Goal: Information Seeking & Learning: Learn about a topic

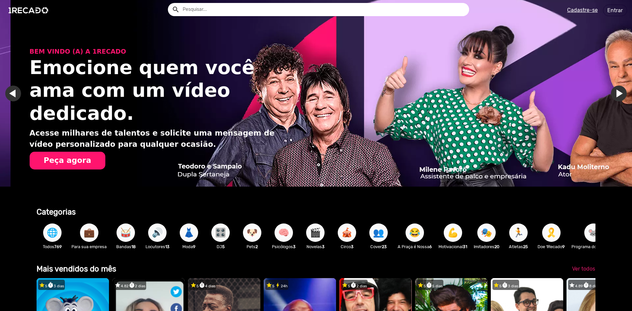
scroll to position [0, 1254]
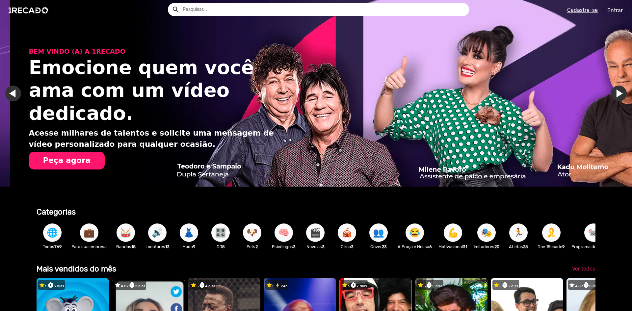
click at [233, 9] on input "text" at bounding box center [323, 9] width 291 height 13
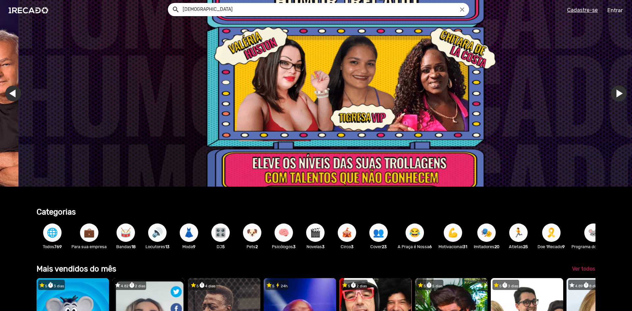
scroll to position [0, 1881]
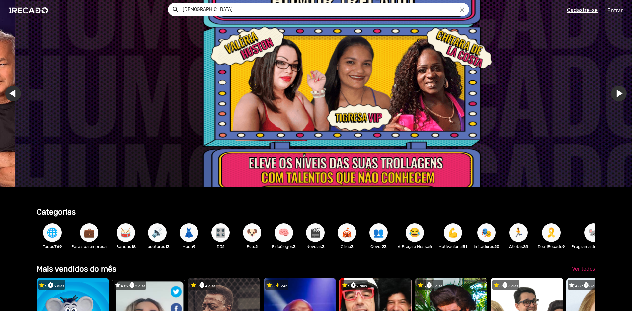
type input "[DEMOGRAPHIC_DATA]"
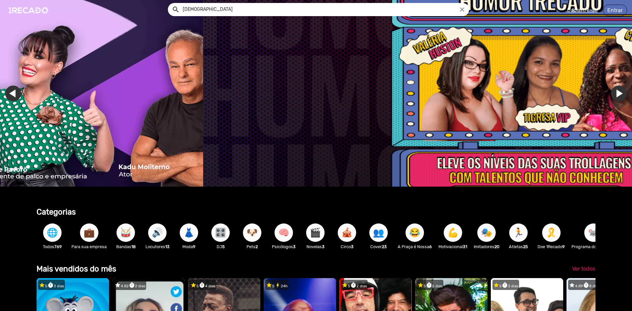
click at [252, 9] on input "[DEMOGRAPHIC_DATA]" at bounding box center [323, 9] width 291 height 13
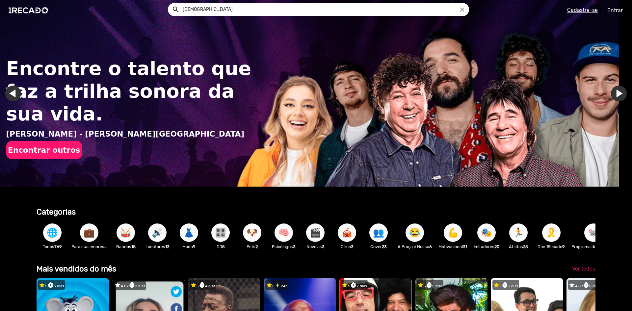
scroll to position [0, 0]
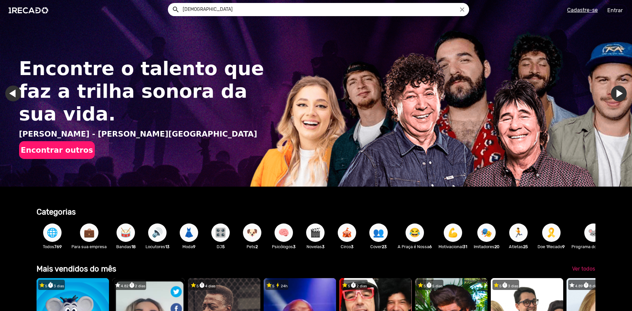
click at [170, 3] on button "search" at bounding box center [176, 9] width 12 height 12
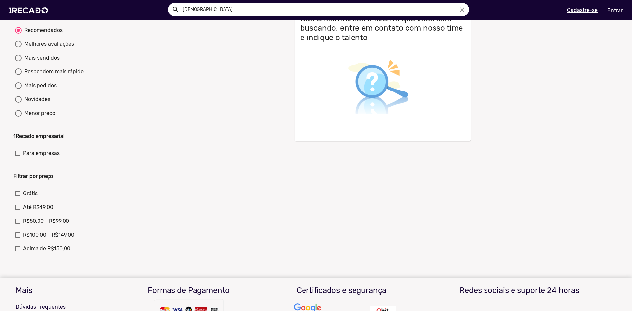
scroll to position [66, 0]
click at [31, 196] on span "Grátis" at bounding box center [30, 193] width 14 height 8
click at [18, 196] on input "Grátis" at bounding box center [17, 196] width 0 height 0
checkbox input "true"
click at [462, 7] on icon "close" at bounding box center [462, 9] width 7 height 7
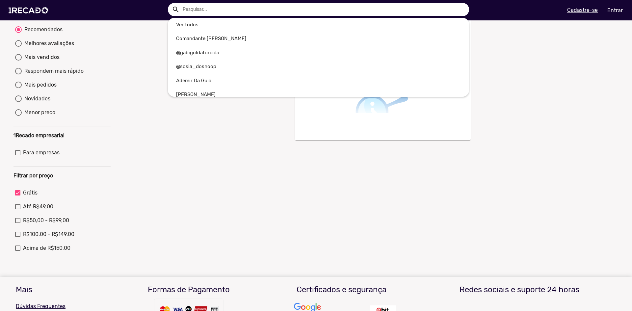
click at [211, 9] on input "text" at bounding box center [323, 9] width 291 height 13
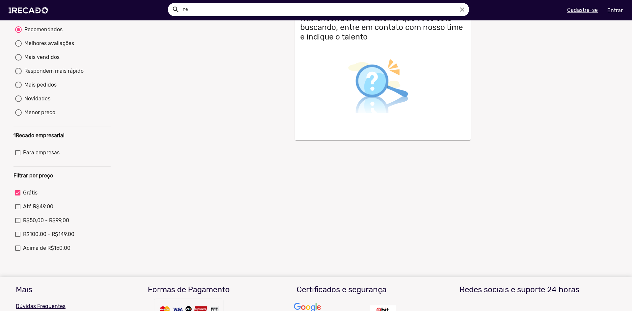
type input "n"
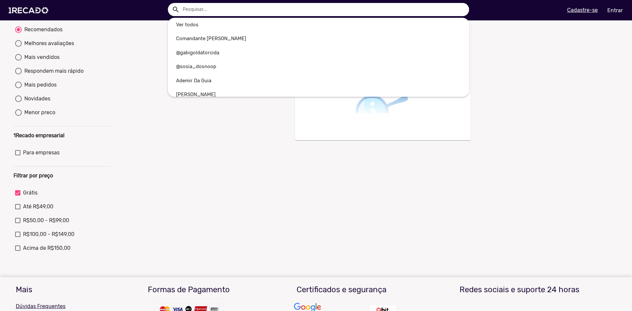
click at [161, 112] on div at bounding box center [316, 155] width 632 height 311
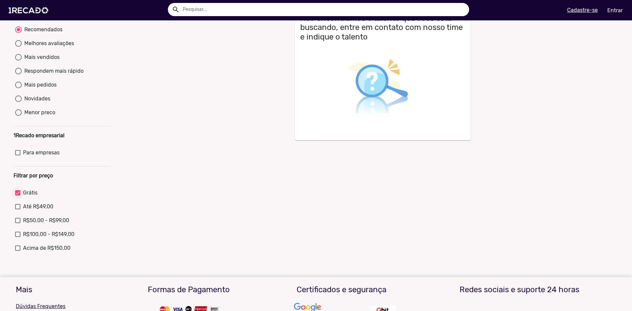
click at [18, 196] on div at bounding box center [17, 192] width 5 height 5
click at [18, 196] on input "Grátis" at bounding box center [17, 196] width 0 height 0
checkbox input "false"
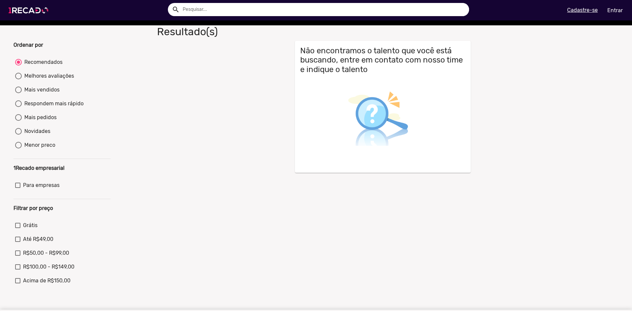
scroll to position [0, 0]
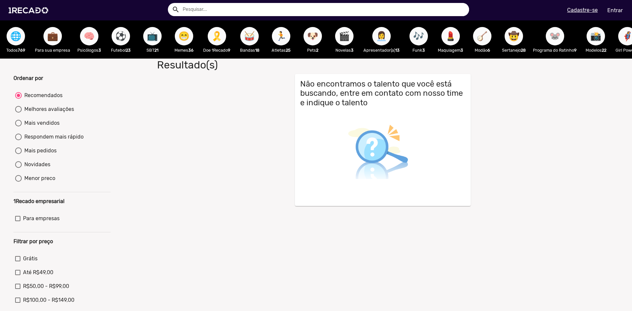
click at [43, 99] on div "Recomendados" at bounding box center [42, 96] width 41 height 8
click at [18, 99] on input "Recomendados" at bounding box center [18, 99] width 0 height 0
click at [32, 12] on img at bounding box center [30, 10] width 50 height 28
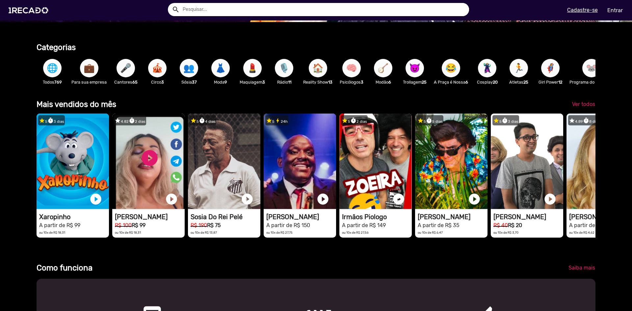
drag, startPoint x: 518, startPoint y: 175, endPoint x: 477, endPoint y: 98, distance: 87.6
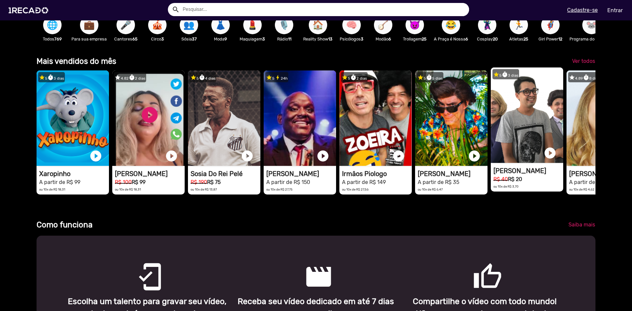
scroll to position [198, 0]
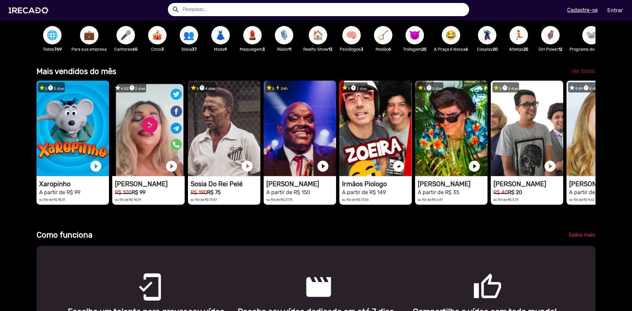
click at [581, 73] on span "Ver todos" at bounding box center [583, 71] width 23 height 6
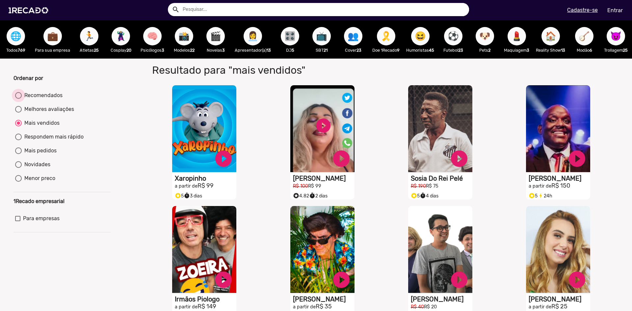
click at [45, 99] on div "Recomendados" at bounding box center [42, 96] width 41 height 8
click at [18, 99] on input "Recomendados" at bounding box center [18, 99] width 0 height 0
radio input "true"
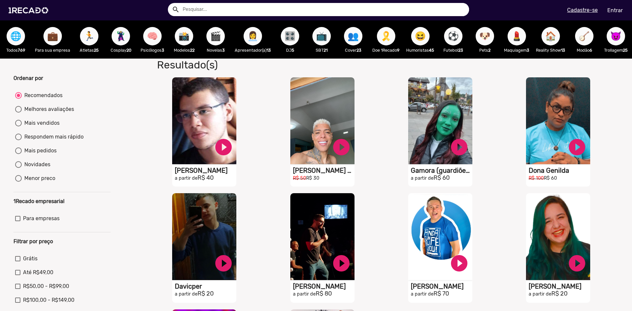
click at [55, 113] on div "Melhores avaliações" at bounding box center [48, 109] width 52 height 8
click at [18, 113] on input "Melhores avaliações" at bounding box center [18, 113] width 0 height 0
radio input "true"
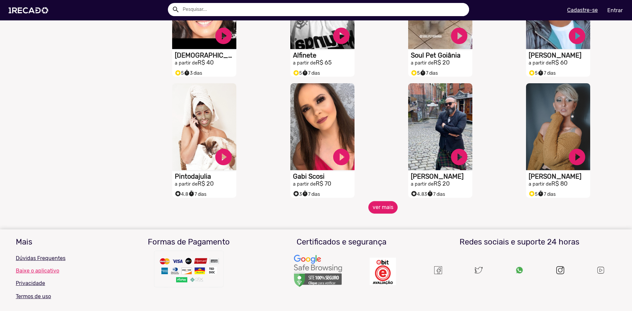
scroll to position [494, 0]
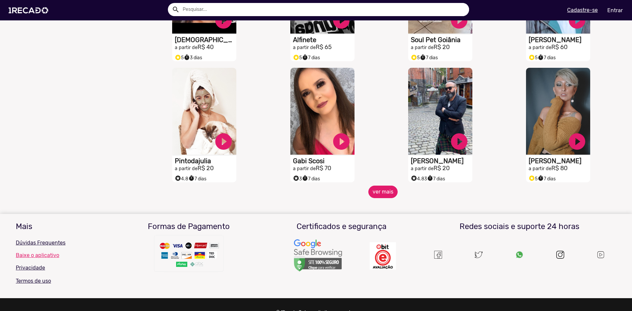
click at [386, 196] on button "ver mais" at bounding box center [382, 192] width 29 height 13
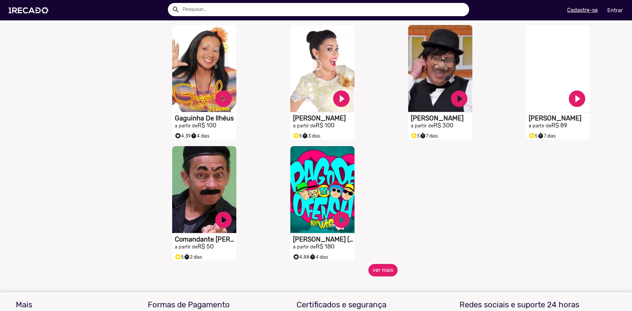
scroll to position [790, 0]
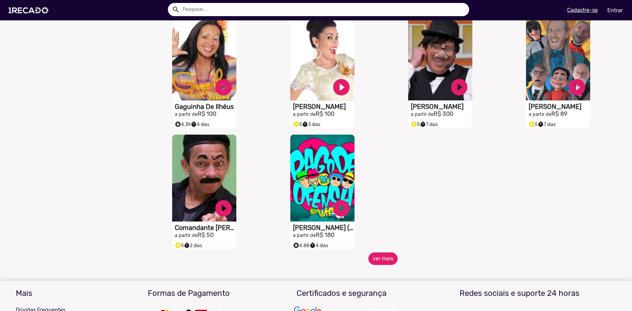
click at [383, 263] on button "ver mais" at bounding box center [382, 258] width 29 height 13
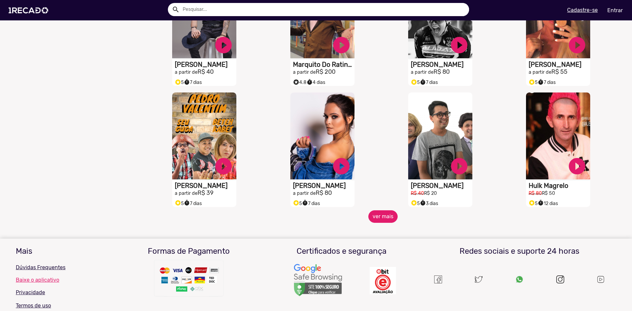
scroll to position [1086, 0]
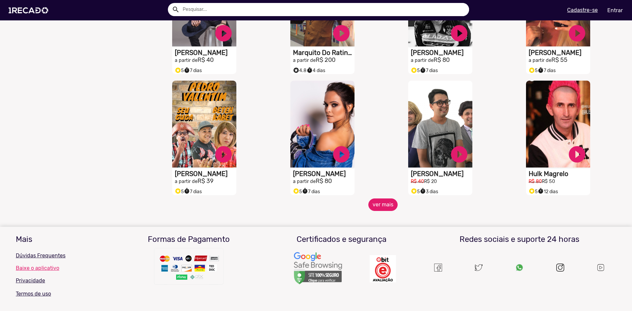
click at [381, 211] on button "ver mais" at bounding box center [382, 205] width 29 height 13
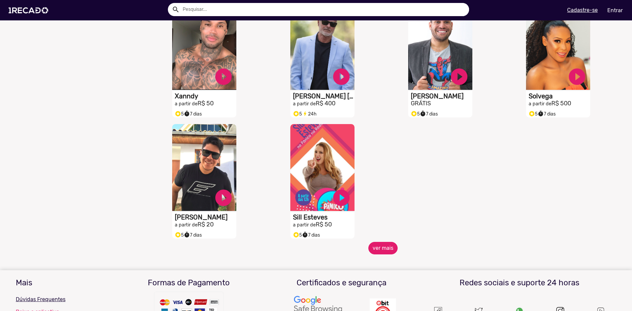
scroll to position [1416, 0]
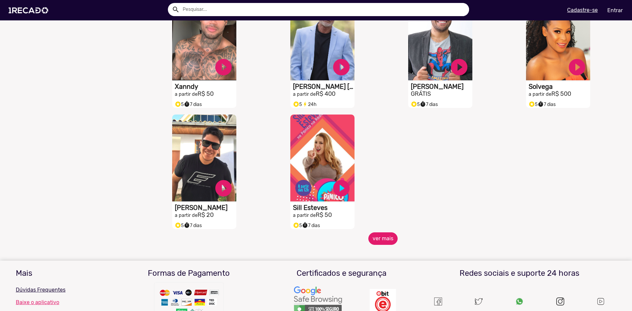
click at [380, 240] on button "ver mais" at bounding box center [382, 238] width 29 height 13
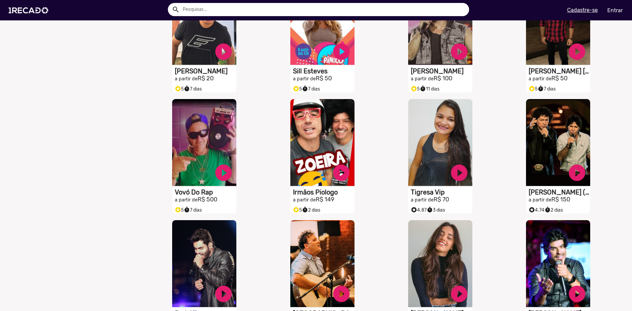
scroll to position [1646, 0]
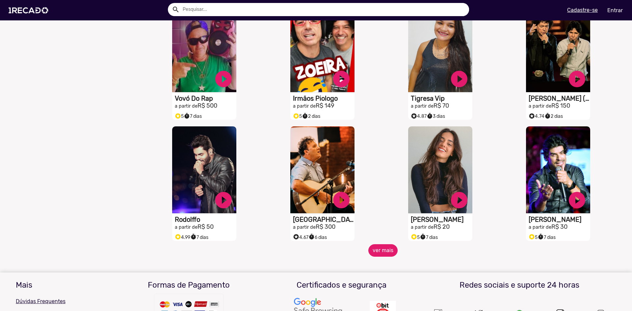
click at [381, 256] on button "ver mais" at bounding box center [382, 250] width 29 height 13
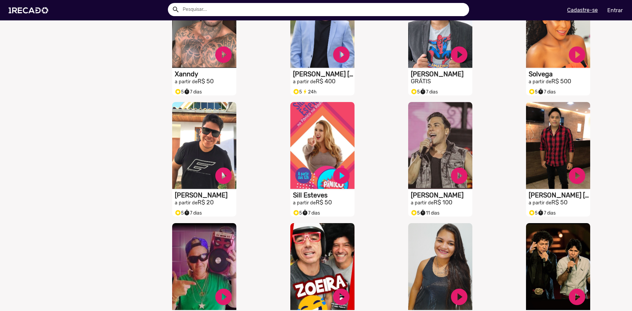
scroll to position [1461, 0]
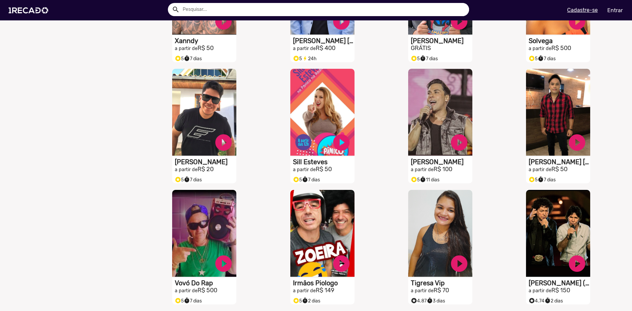
drag, startPoint x: 423, startPoint y: 290, endPoint x: 380, endPoint y: 205, distance: 95.4
click at [380, 205] on div "S1RECADO vídeos dedicados para fãs e empresas play_circle_filled Irmãos Piologo…" at bounding box center [324, 247] width 118 height 121
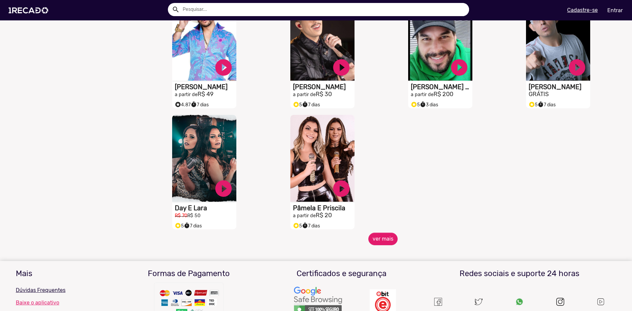
scroll to position [2021, 0]
click at [379, 244] on button "ver mais" at bounding box center [382, 238] width 29 height 13
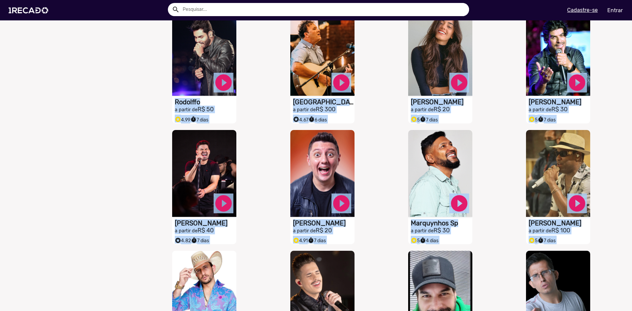
scroll to position [1653, 0]
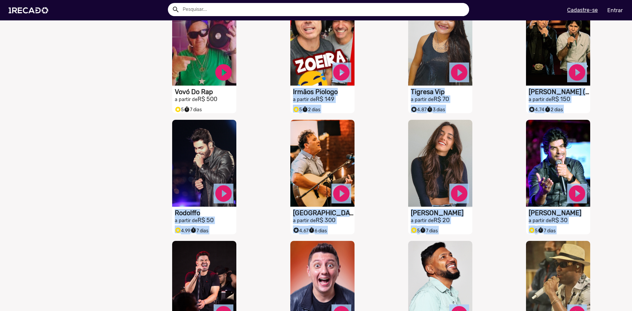
drag, startPoint x: 552, startPoint y: 226, endPoint x: 384, endPoint y: 66, distance: 231.7
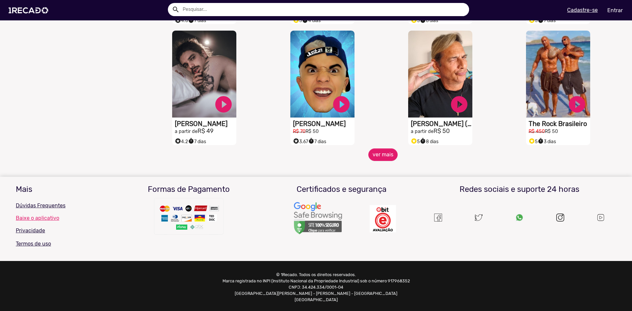
scroll to position [2348, 0]
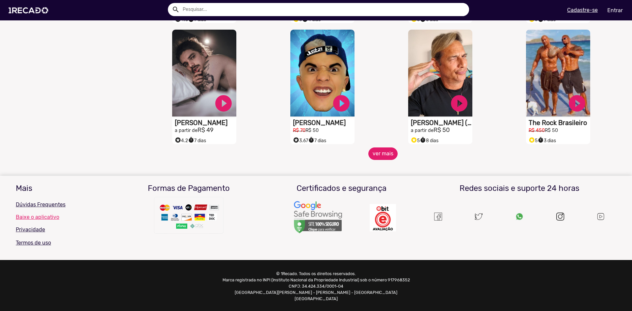
click at [377, 159] on button "ver mais" at bounding box center [382, 153] width 29 height 13
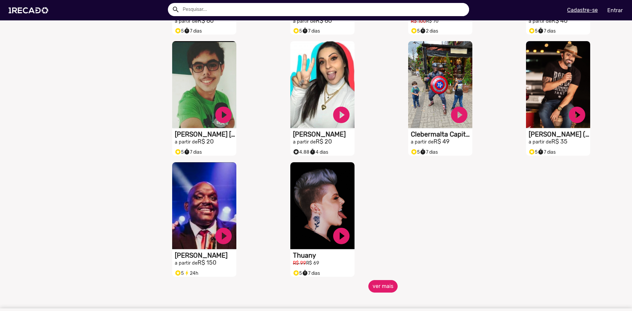
scroll to position [2611, 0]
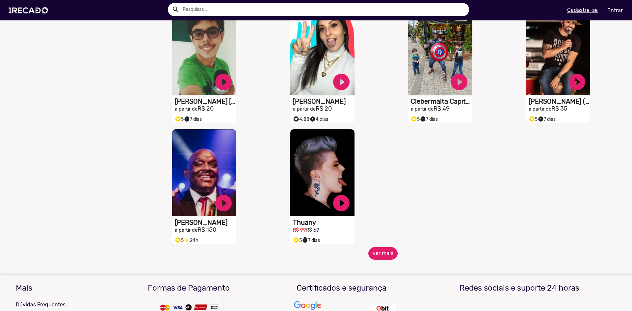
click at [383, 259] on button "ver mais" at bounding box center [382, 253] width 29 height 13
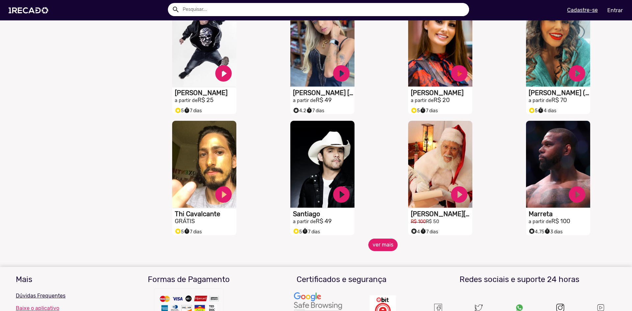
scroll to position [2875, 0]
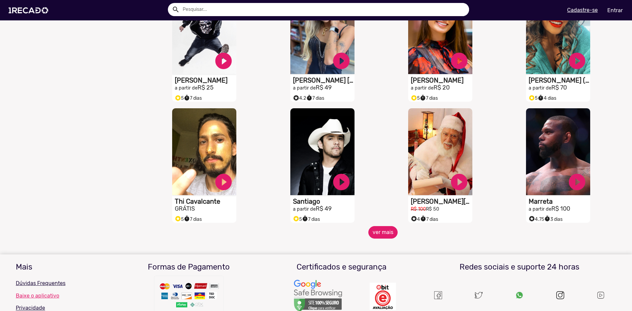
click at [385, 239] on button "ver mais" at bounding box center [382, 232] width 29 height 13
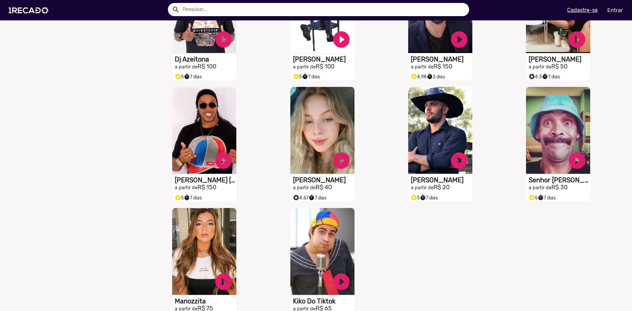
scroll to position [3171, 0]
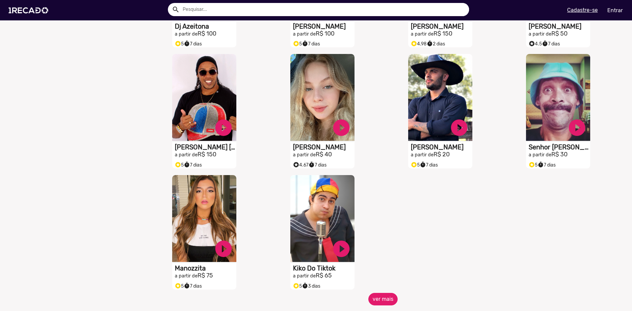
click at [379, 301] on button "ver mais" at bounding box center [382, 299] width 29 height 13
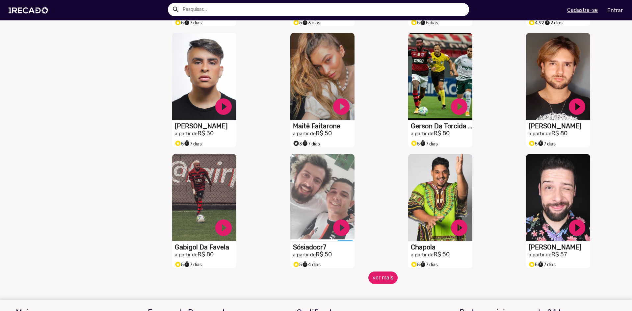
scroll to position [3467, 0]
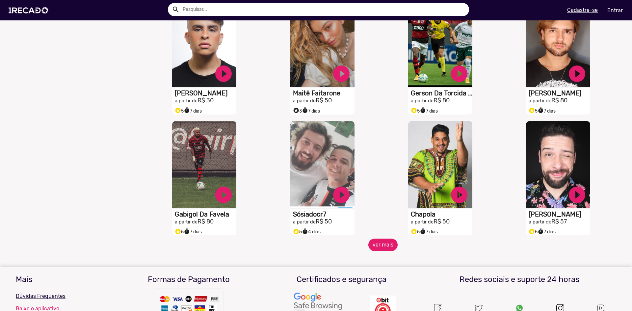
click at [379, 251] on button "ver mais" at bounding box center [382, 245] width 29 height 13
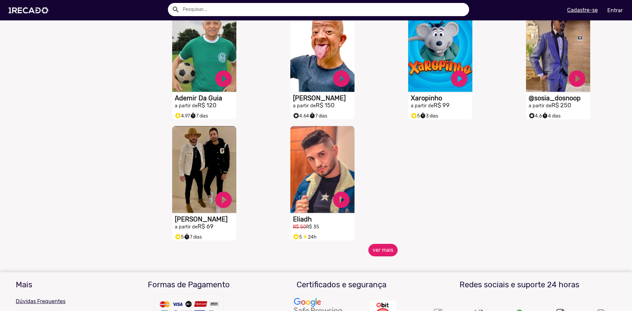
scroll to position [3829, 0]
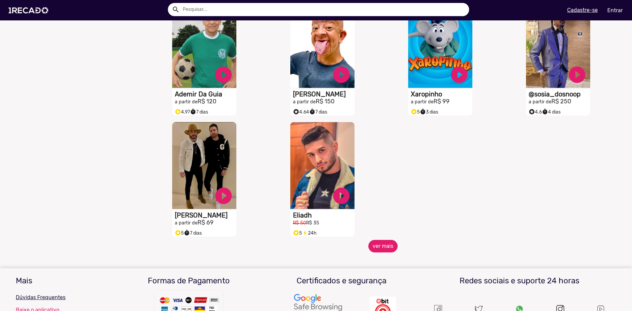
click at [382, 251] on button "ver mais" at bounding box center [382, 246] width 29 height 13
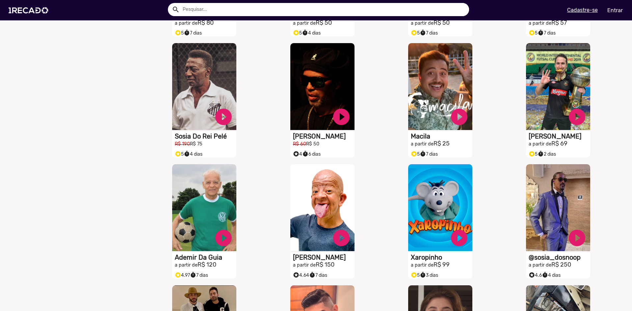
scroll to position [3599, 0]
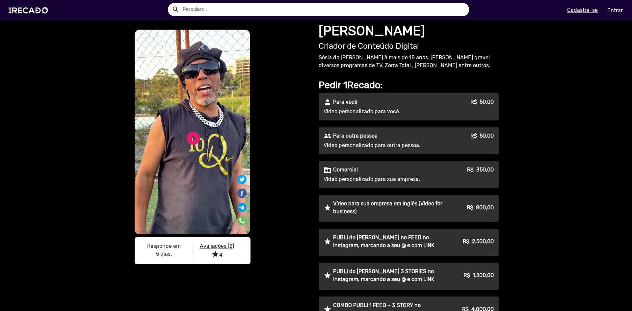
click at [195, 104] on video "S1RECADO vídeos dedicados para fãs e empresas" at bounding box center [192, 132] width 115 height 205
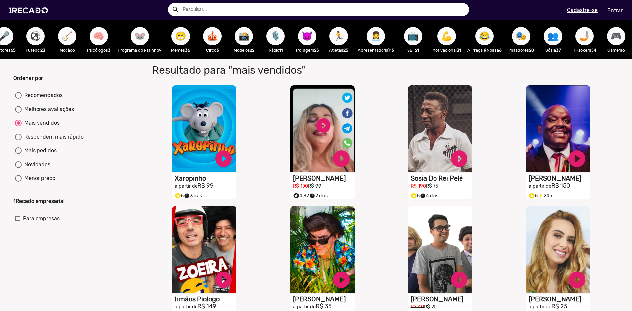
scroll to position [0, 716]
click at [330, 38] on button "🏃" at bounding box center [339, 36] width 18 height 18
radio input "true"
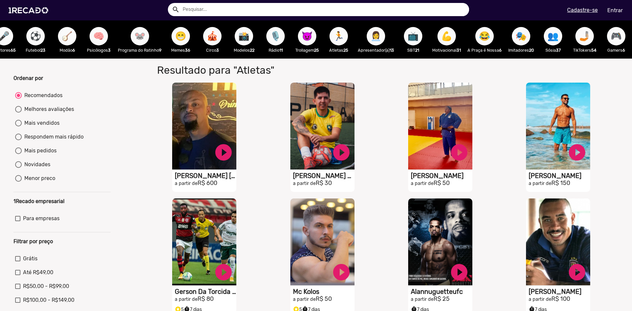
click at [547, 40] on span "👥" at bounding box center [552, 36] width 11 height 18
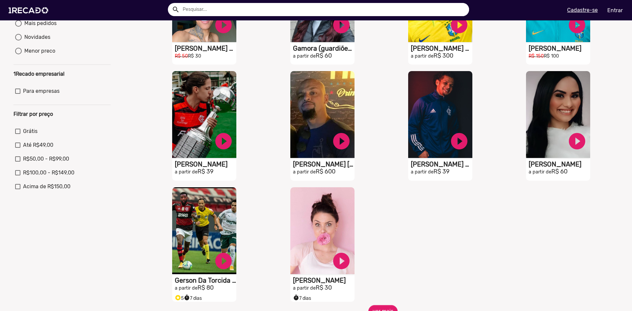
scroll to position [165, 0]
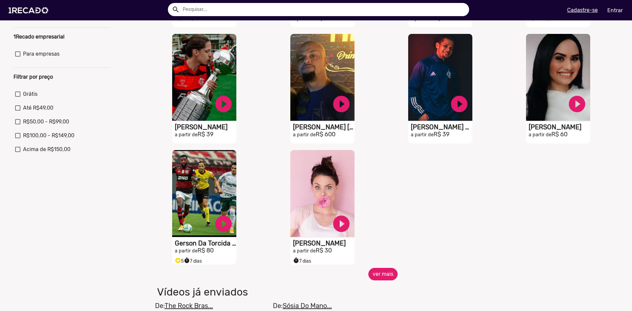
click at [387, 278] on button "ver mais" at bounding box center [382, 274] width 29 height 13
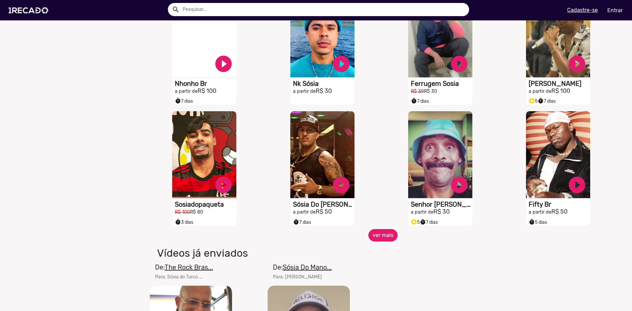
scroll to position [461, 0]
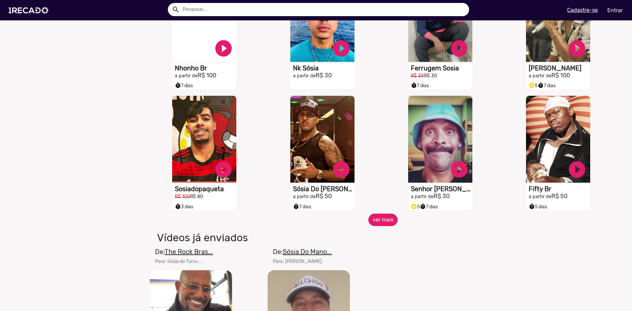
click at [385, 226] on button "ver mais" at bounding box center [382, 220] width 29 height 13
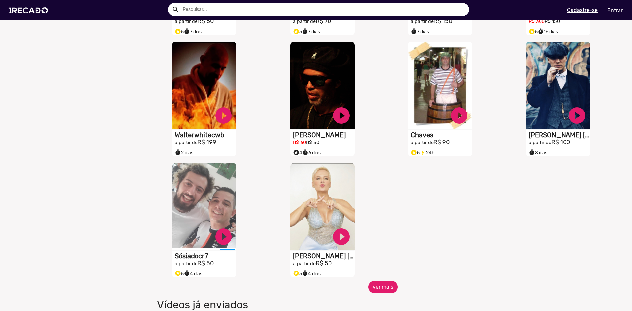
scroll to position [790, 0]
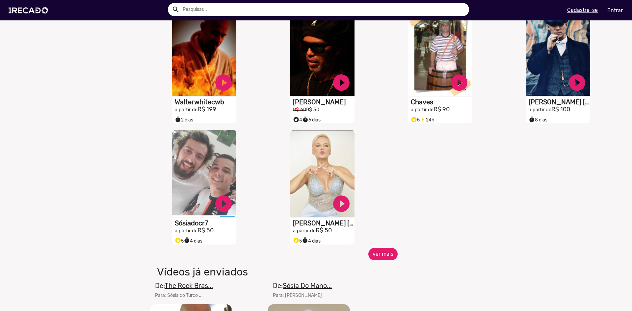
click at [384, 259] on button "ver mais" at bounding box center [382, 254] width 29 height 13
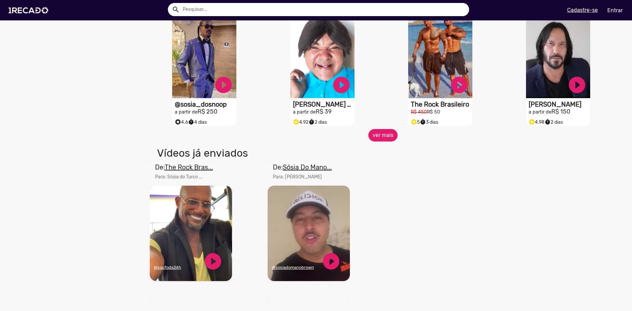
scroll to position [1152, 0]
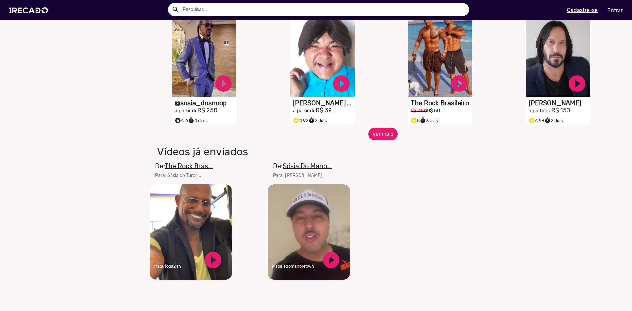
click at [382, 135] on button "ver mais" at bounding box center [382, 134] width 29 height 13
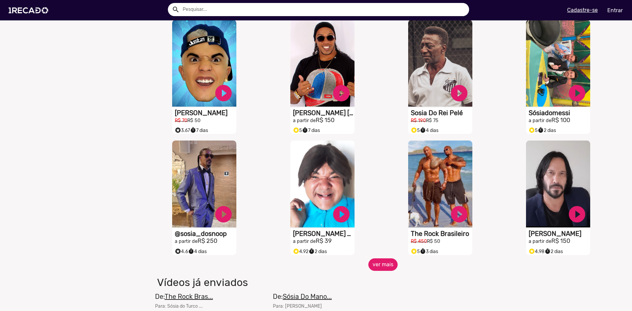
scroll to position [1086, 0]
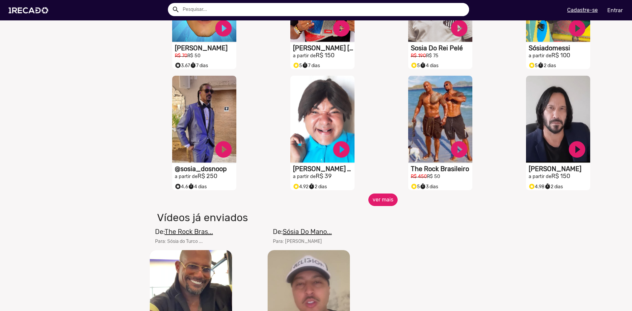
click at [378, 202] on button "ver mais" at bounding box center [382, 200] width 29 height 13
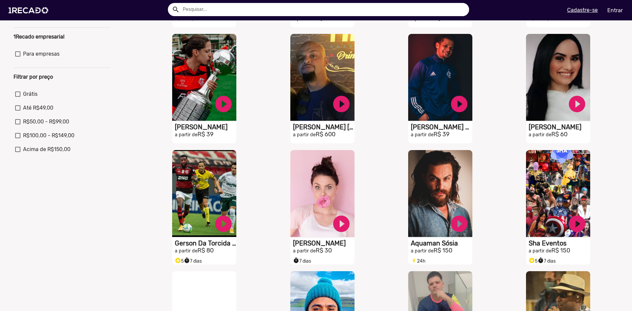
scroll to position [0, 0]
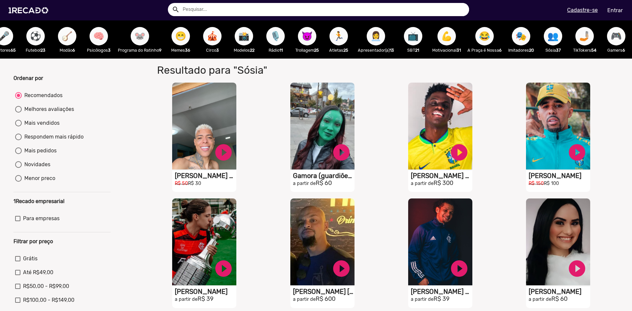
click at [303, 38] on span "😈" at bounding box center [307, 36] width 11 height 18
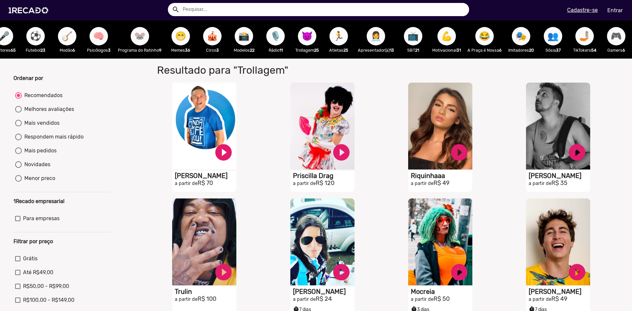
click at [50, 141] on div "Respondem mais rápido" at bounding box center [53, 137] width 62 height 8
click at [18, 141] on input "Respondem mais rápido" at bounding box center [18, 140] width 0 height 0
radio input "true"
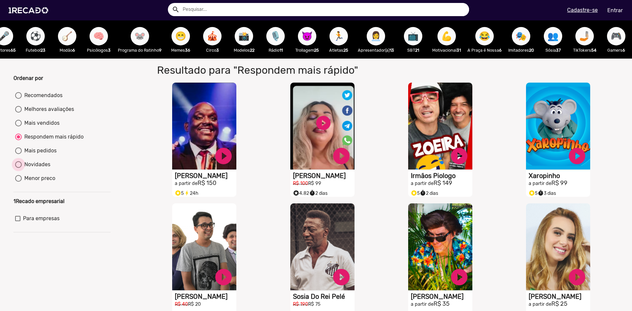
click at [39, 169] on div "Novidades" at bounding box center [36, 165] width 29 height 8
click at [18, 168] on input "Novidades" at bounding box center [18, 168] width 0 height 0
radio input "true"
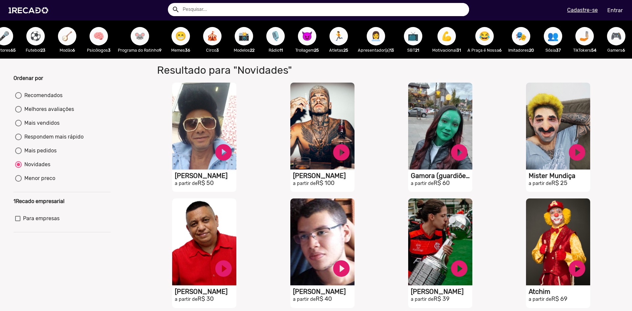
click at [42, 155] on div "Mais pedidos" at bounding box center [39, 151] width 35 height 8
click at [18, 154] on input "Mais pedidos" at bounding box center [18, 154] width 0 height 0
radio input "true"
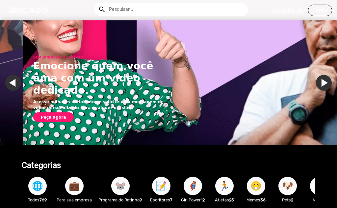
scroll to position [0, 664]
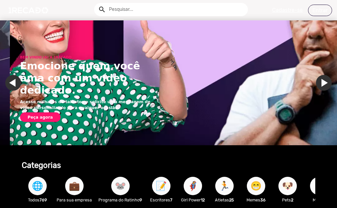
click at [15, 82] on link "Ir para o slide anterior" at bounding box center [23, 83] width 16 height 16
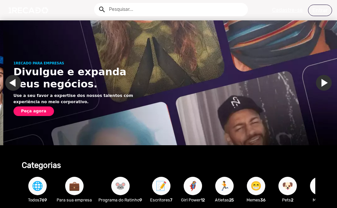
scroll to position [0, 332]
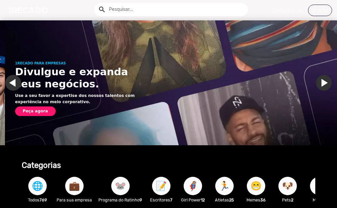
click at [241, 125] on img "Gallery" at bounding box center [173, 82] width 337 height 125
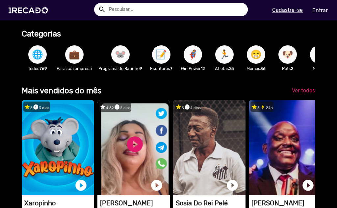
scroll to position [0, 996]
click at [227, 58] on span "🏃" at bounding box center [224, 54] width 11 height 18
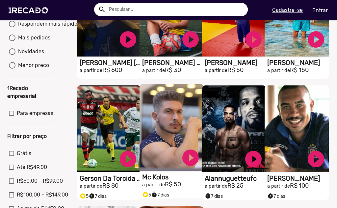
scroll to position [99, 0]
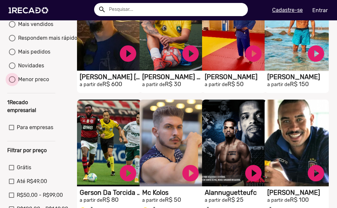
click at [40, 84] on div "Menor preco" at bounding box center [32, 80] width 34 height 8
click at [12, 83] on input "Menor preco" at bounding box center [12, 83] width 0 height 0
radio input "true"
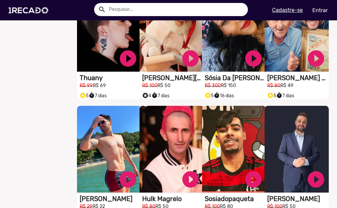
scroll to position [527, 0]
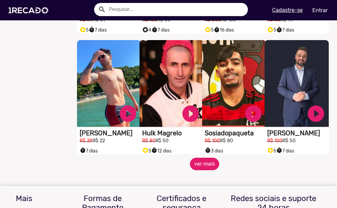
click at [198, 170] on button "ver mais" at bounding box center [204, 164] width 29 height 13
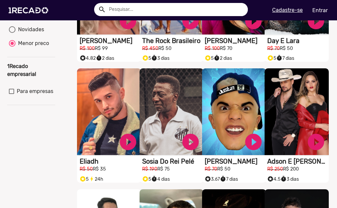
scroll to position [33, 0]
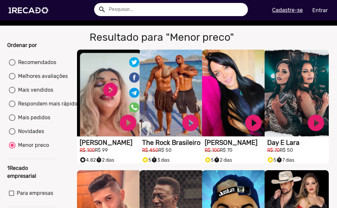
click at [42, 122] on div "Mais pedidos" at bounding box center [32, 118] width 35 height 8
click at [12, 121] on input "Mais pedidos" at bounding box center [12, 121] width 0 height 0
radio input "true"
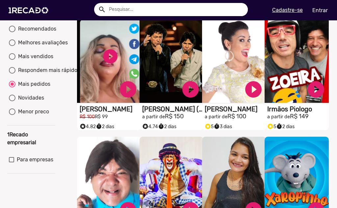
scroll to position [66, 0]
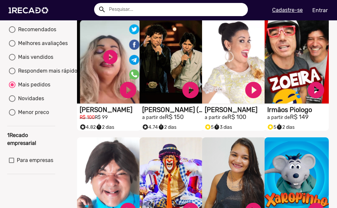
click at [36, 103] on div "Novidades" at bounding box center [29, 99] width 29 height 8
click at [12, 102] on input "Novidades" at bounding box center [12, 102] width 0 height 0
radio input "true"
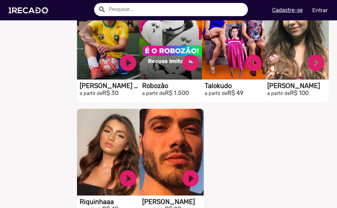
scroll to position [1416, 0]
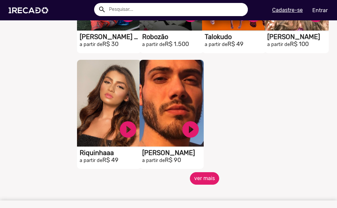
click at [198, 185] on button "ver mais" at bounding box center [204, 178] width 29 height 13
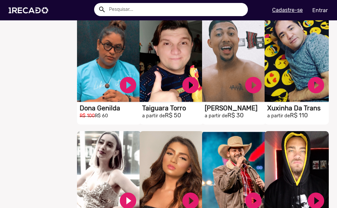
scroll to position [1646, 0]
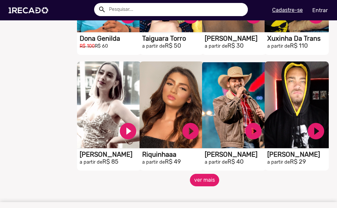
click at [204, 185] on button "ver mais" at bounding box center [204, 180] width 29 height 13
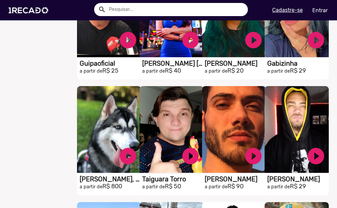
scroll to position [1503, 0]
